Goal: Task Accomplishment & Management: Manage account settings

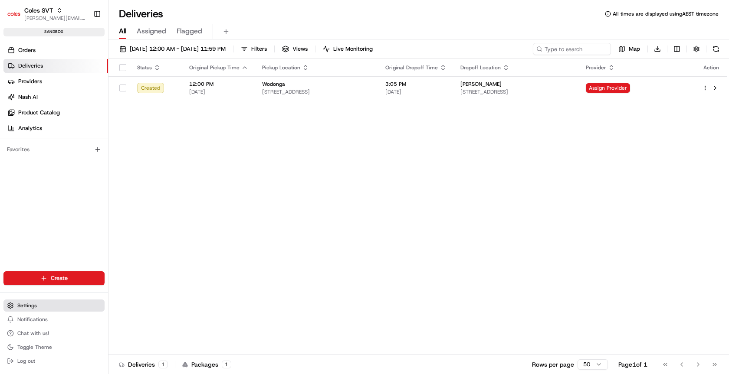
click at [34, 306] on span "Settings" at bounding box center [27, 305] width 20 height 7
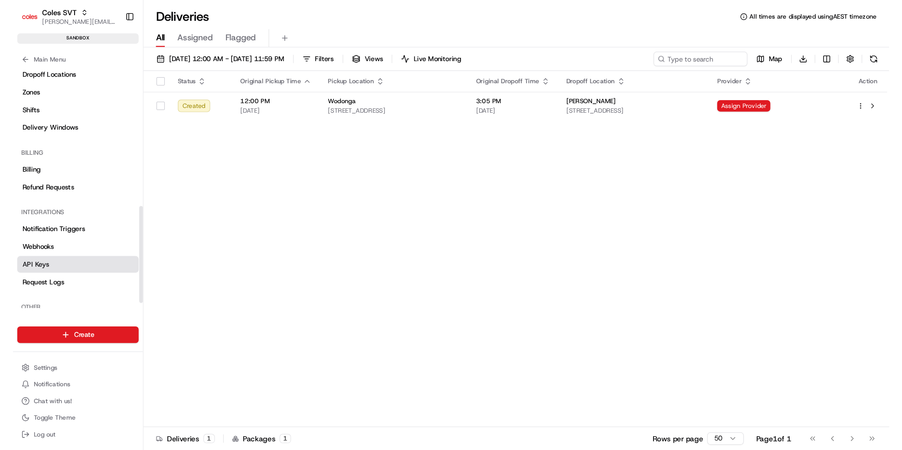
scroll to position [297, 0]
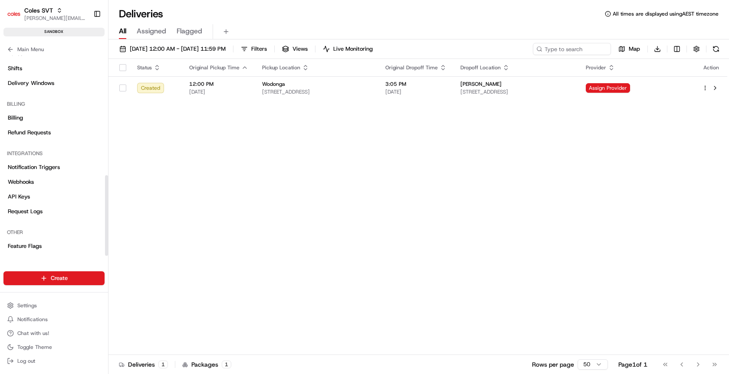
click at [53, 236] on div "Other" at bounding box center [53, 233] width 101 height 14
click at [54, 242] on link "Feature Flags" at bounding box center [53, 246] width 101 height 14
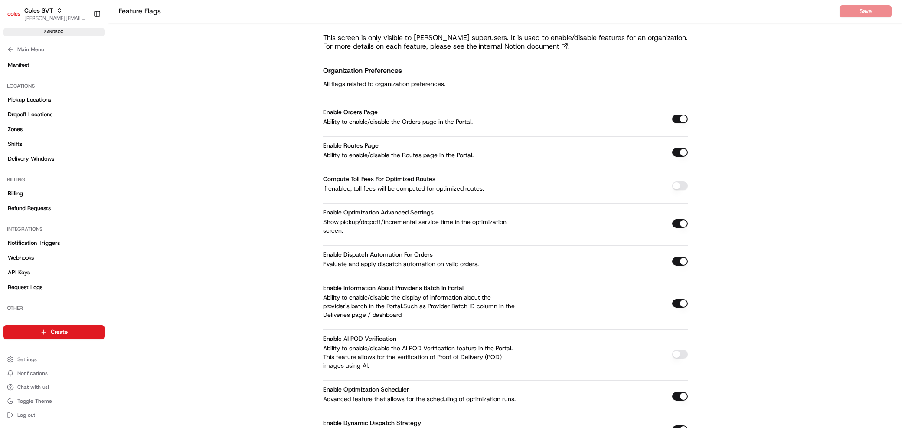
scroll to position [244, 0]
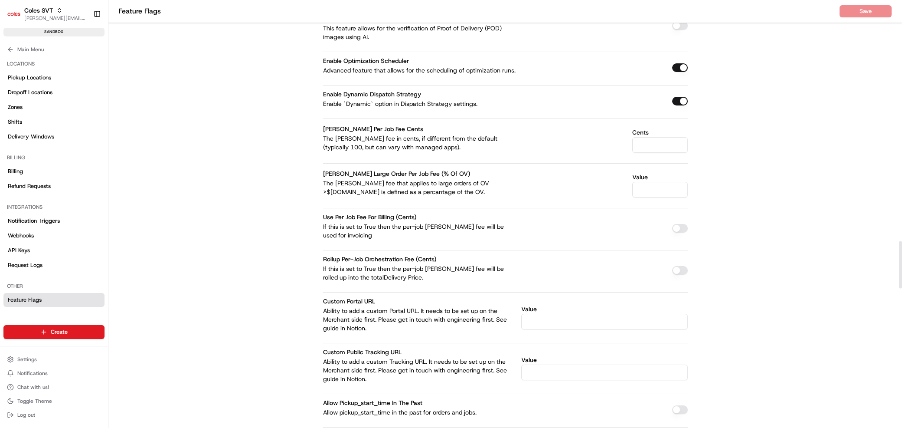
scroll to position [2174, 0]
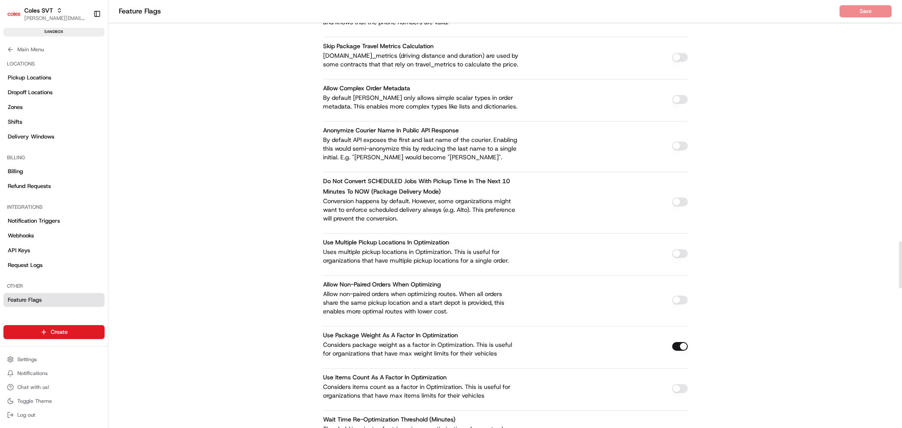
click at [677, 249] on button "button" at bounding box center [680, 253] width 16 height 9
click at [678, 249] on button "button" at bounding box center [680, 253] width 16 height 9
click at [680, 249] on button "button" at bounding box center [680, 253] width 16 height 9
click at [728, 11] on button "Save" at bounding box center [866, 11] width 52 height 12
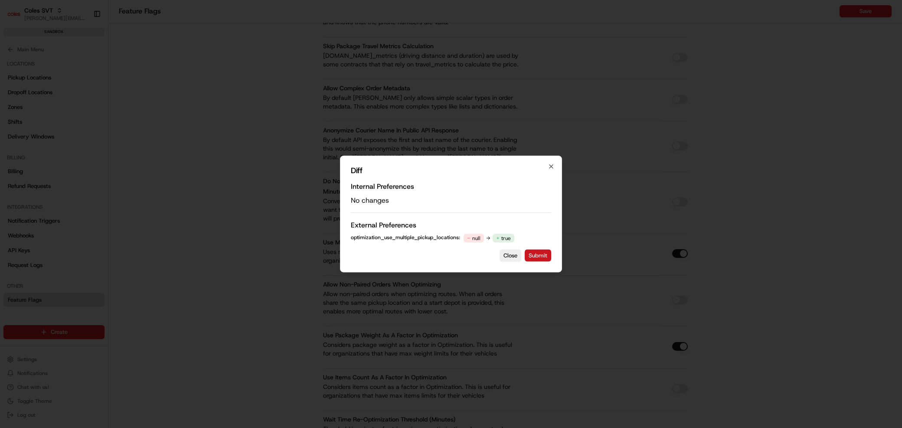
click at [542, 256] on button "Submit" at bounding box center [538, 255] width 26 height 12
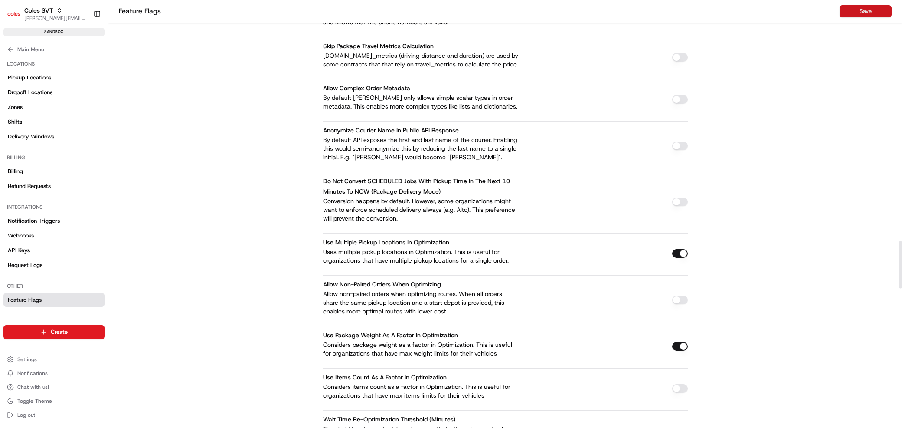
click at [728, 11] on button "Save" at bounding box center [866, 11] width 52 height 12
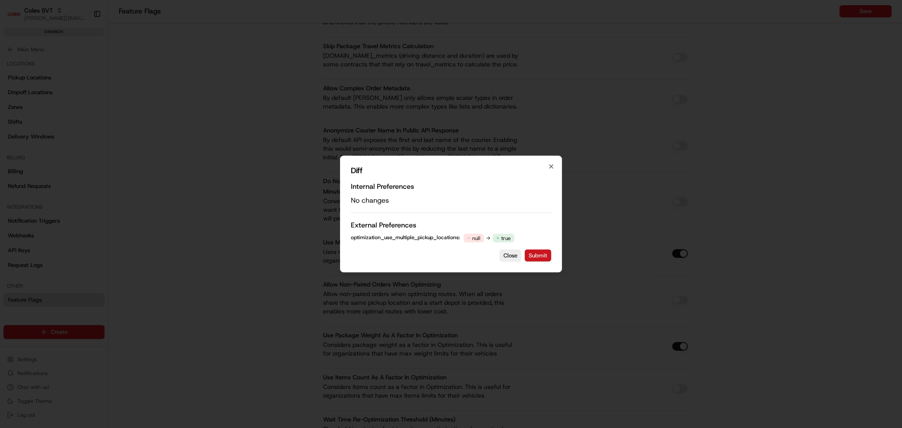
click at [544, 257] on button "Submit" at bounding box center [538, 255] width 26 height 12
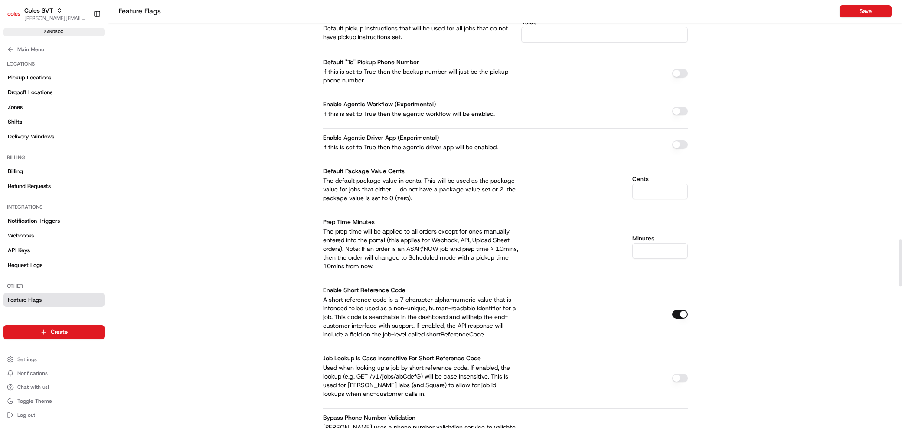
scroll to position [0, 0]
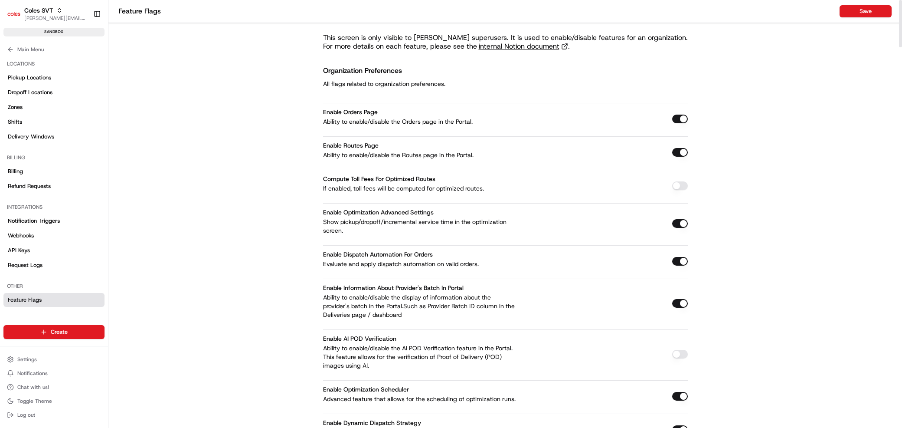
click at [26, 48] on span "Main Menu" at bounding box center [30, 49] width 26 height 7
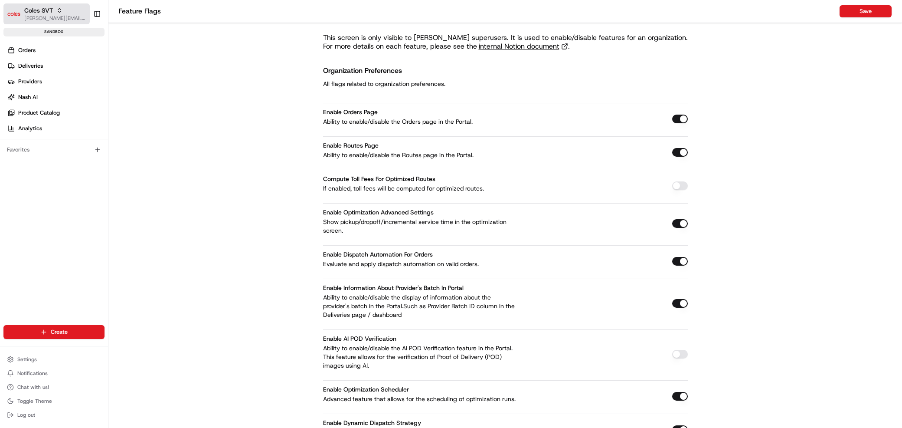
click at [53, 12] on div "Coles SVT" at bounding box center [55, 10] width 62 height 9
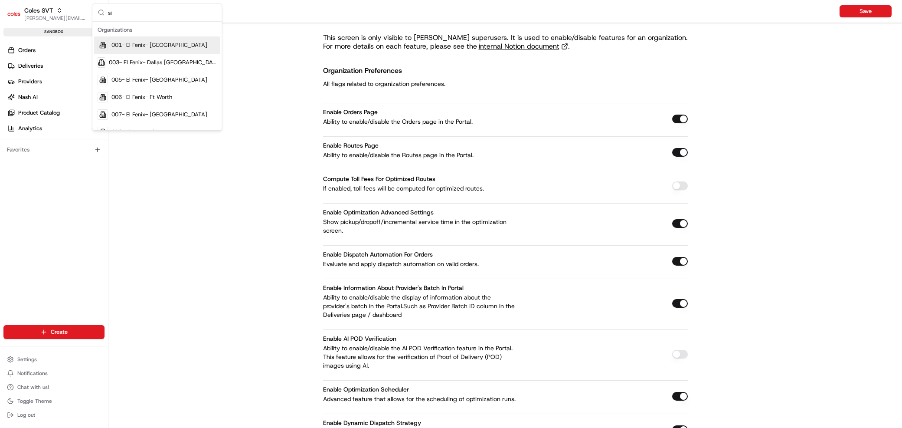
type input "sit"
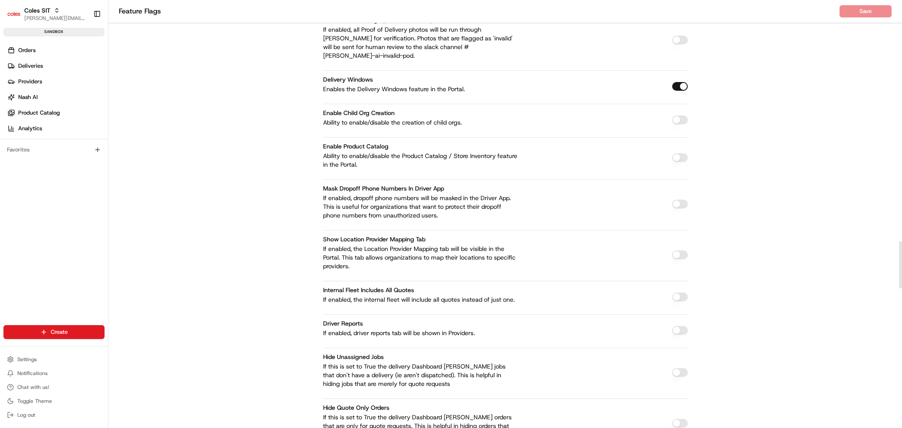
scroll to position [2174, 0]
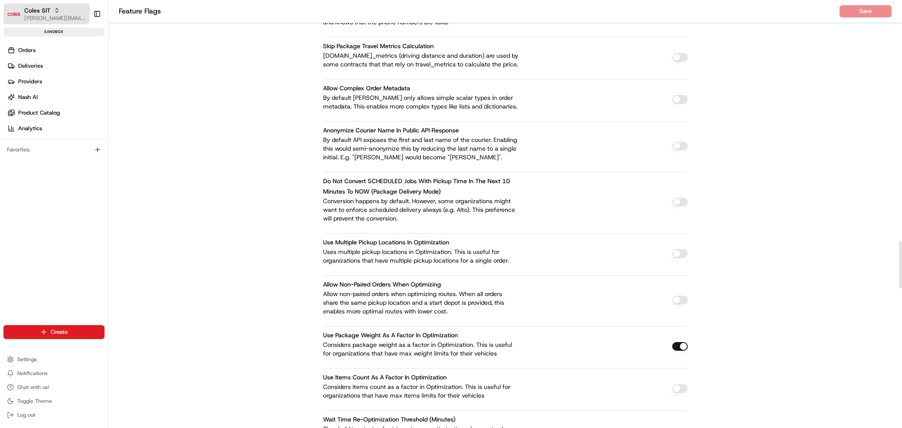
click at [47, 4] on button "Coles SIT barry@usenash.com" at bounding box center [46, 13] width 86 height 21
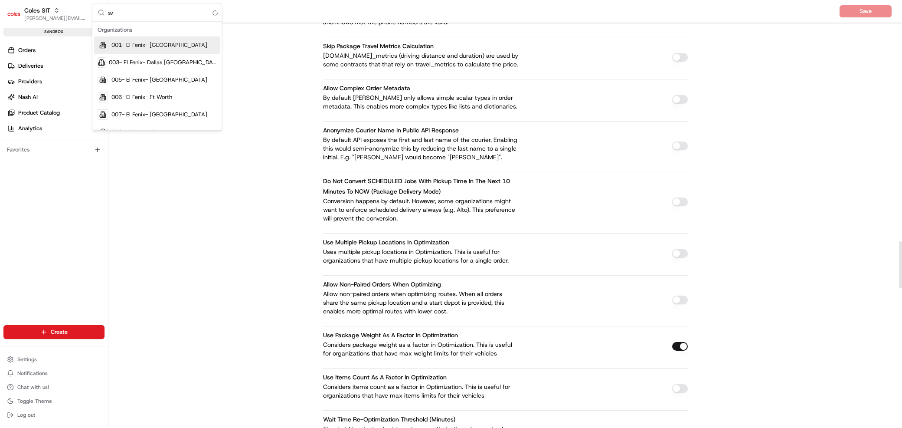
type input "svt"
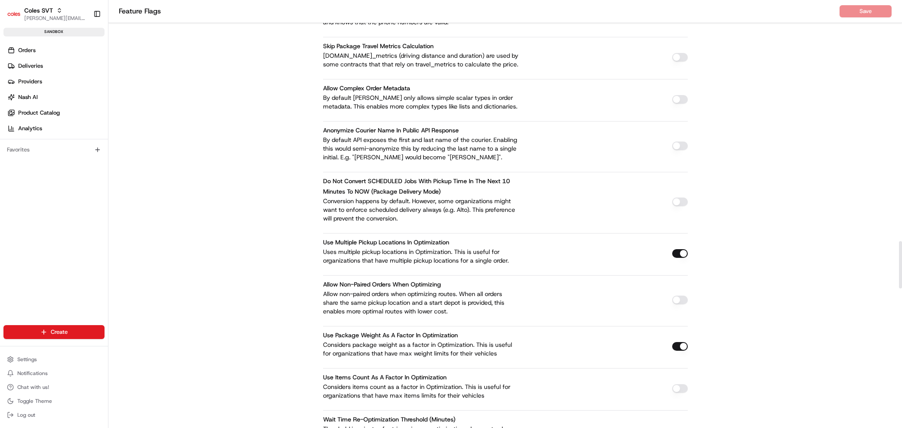
click at [675, 249] on button "button" at bounding box center [680, 253] width 16 height 9
click at [728, 8] on button "Save" at bounding box center [866, 11] width 52 height 12
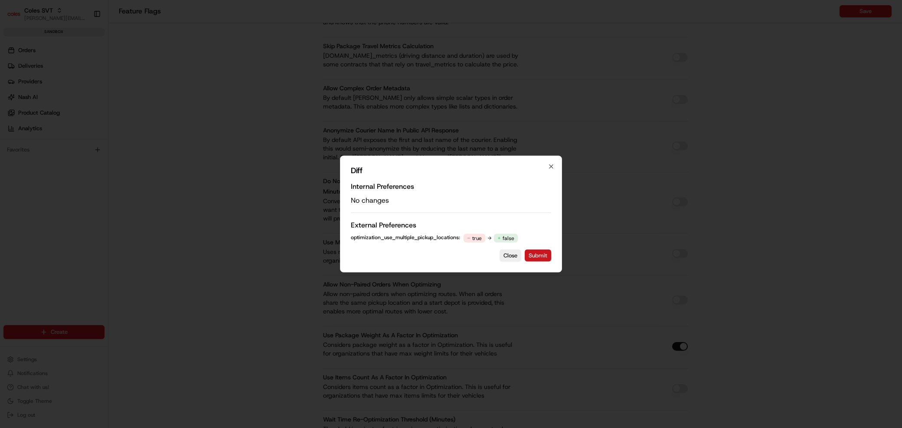
click at [539, 257] on button "Submit" at bounding box center [538, 255] width 26 height 12
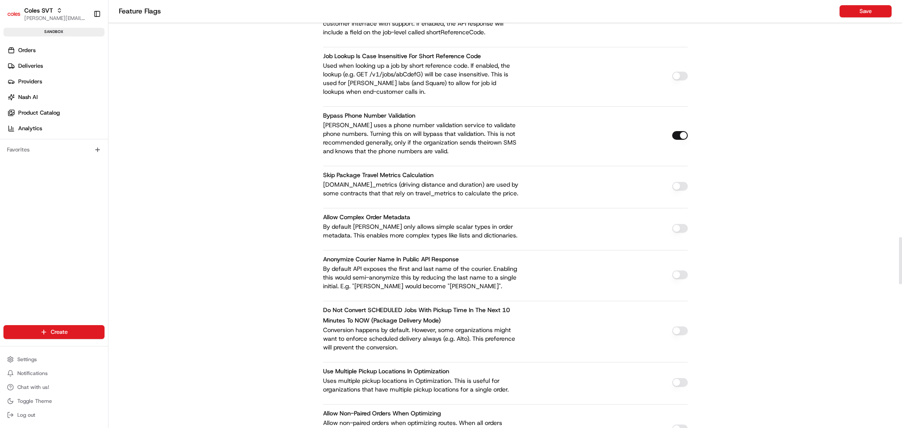
scroll to position [1900, 0]
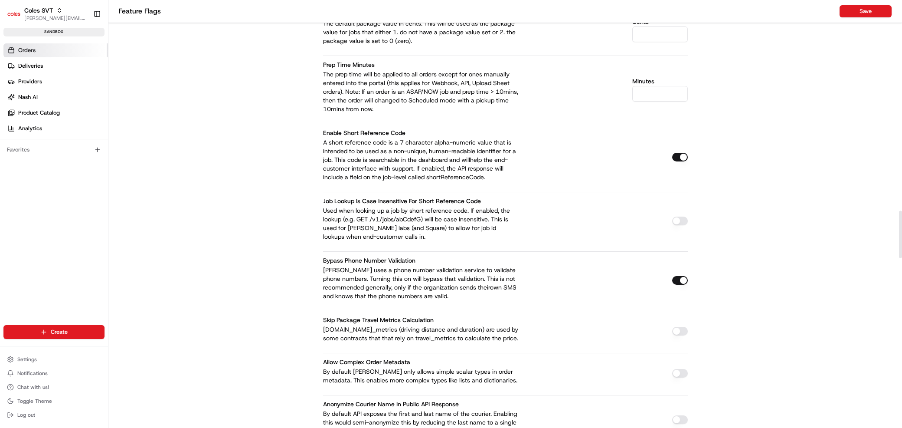
click at [54, 48] on link "Orders" at bounding box center [55, 50] width 105 height 14
